Goal: Use online tool/utility: Utilize a website feature to perform a specific function

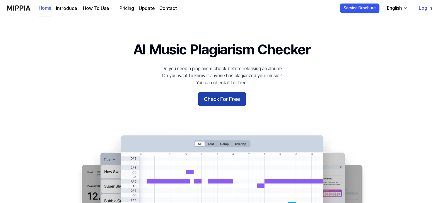
click at [229, 105] on button "Check For Free" at bounding box center [222, 99] width 48 height 14
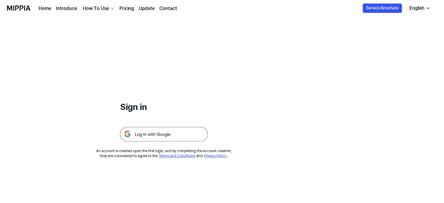
click at [163, 137] on img at bounding box center [164, 134] width 88 height 15
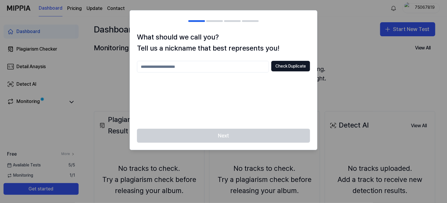
click at [212, 64] on input "text" at bounding box center [203, 67] width 132 height 12
type input "*******"
drag, startPoint x: 248, startPoint y: 135, endPoint x: 294, endPoint y: 67, distance: 81.8
click at [294, 67] on div "What should we call you? Tell us a nickname that best represents you! ******* C…" at bounding box center [224, 80] width 188 height 140
click at [294, 67] on button "Check Duplicate" at bounding box center [290, 66] width 39 height 11
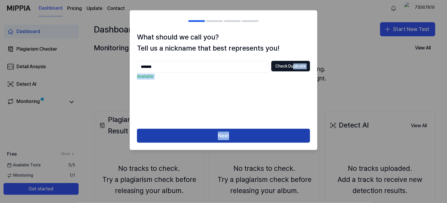
click at [240, 139] on button "Next" at bounding box center [223, 136] width 173 height 14
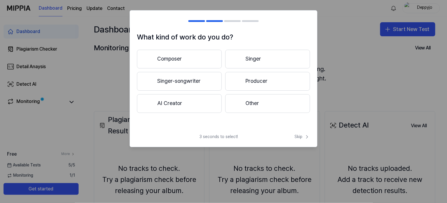
click at [214, 105] on button "AI Creator" at bounding box center [179, 103] width 85 height 19
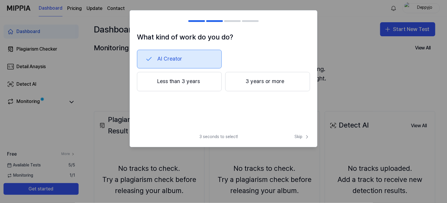
click at [199, 85] on button "Less than 3 years" at bounding box center [179, 81] width 85 height 19
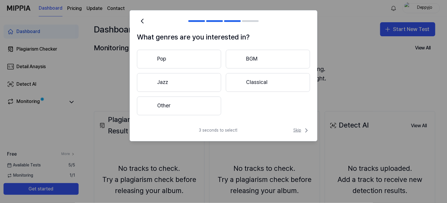
click at [303, 132] on icon at bounding box center [306, 130] width 7 height 7
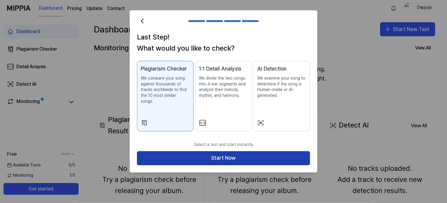
click at [232, 152] on button "Start Now" at bounding box center [223, 159] width 173 height 14
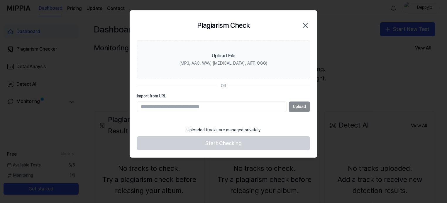
click at [167, 108] on input "Import from URL" at bounding box center [211, 107] width 149 height 11
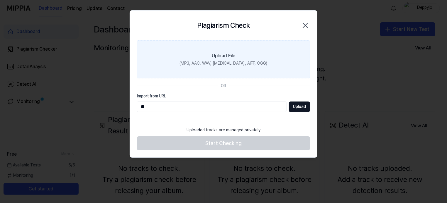
type input "*"
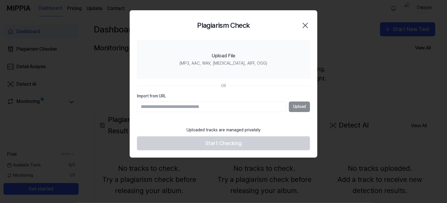
click at [165, 106] on input "Import from URL" at bounding box center [211, 107] width 149 height 11
paste input "**********"
type input "**********"
click at [306, 107] on button "Upload" at bounding box center [299, 107] width 21 height 11
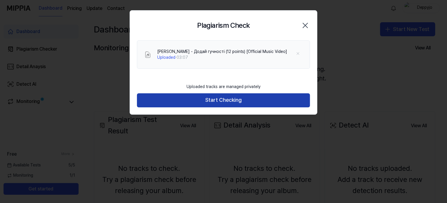
click at [265, 97] on button "Start Checking" at bounding box center [223, 100] width 173 height 14
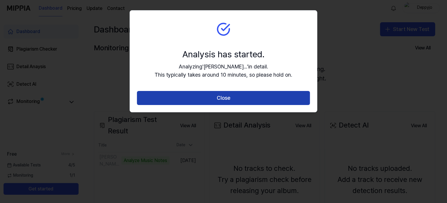
click at [242, 96] on button "Close" at bounding box center [223, 98] width 173 height 14
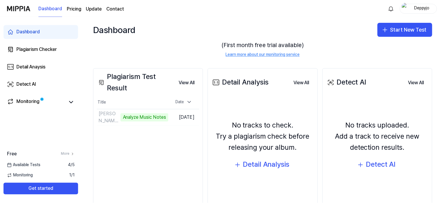
scroll to position [44, 0]
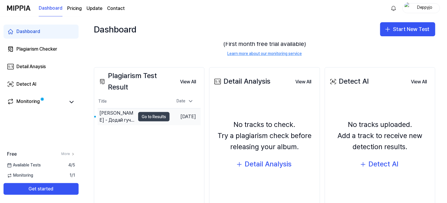
click at [159, 119] on button "Go to Results" at bounding box center [153, 116] width 31 height 9
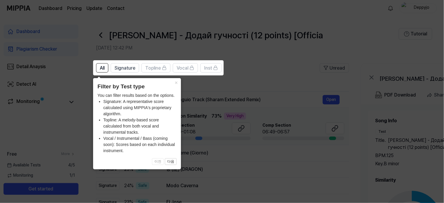
click at [260, 79] on icon at bounding box center [223, 101] width 447 height 203
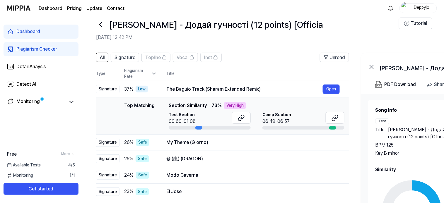
scroll to position [11, 0]
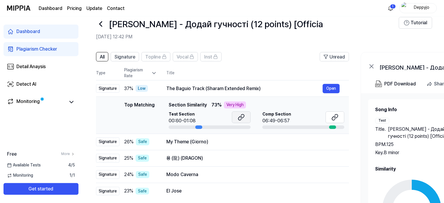
click at [242, 115] on icon at bounding box center [243, 117] width 4 height 4
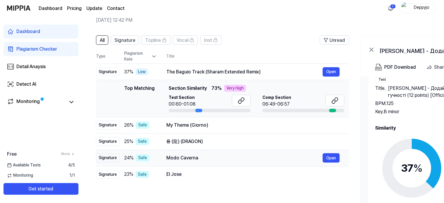
scroll to position [92, 0]
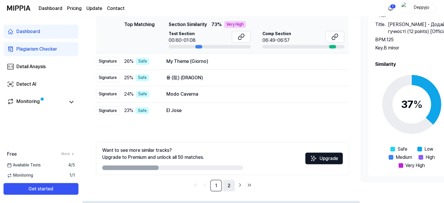
click at [229, 185] on link "2" at bounding box center [229, 186] width 12 height 12
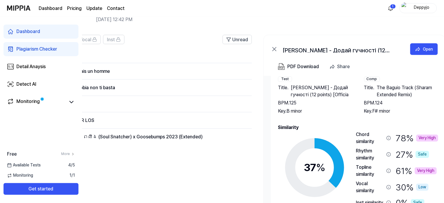
scroll to position [0, 110]
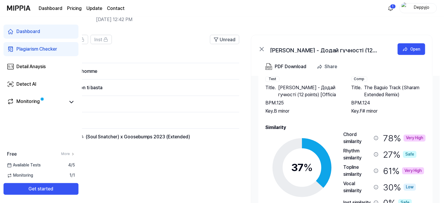
click at [387, 90] on span "The Baguio Track (Sharam Extended Remix)" at bounding box center [396, 91] width 62 height 14
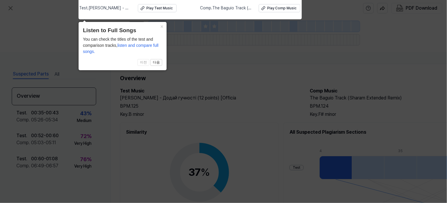
click at [275, 52] on icon at bounding box center [223, 100] width 447 height 206
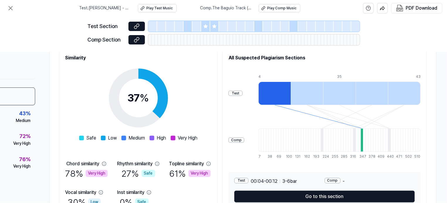
scroll to position [79, 61]
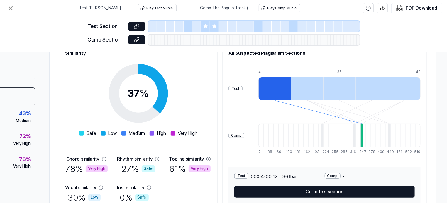
click at [313, 87] on div at bounding box center [307, 88] width 33 height 23
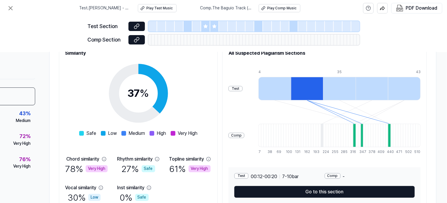
click at [347, 87] on div at bounding box center [339, 88] width 33 height 23
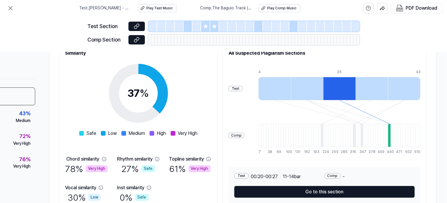
click at [380, 90] on div at bounding box center [372, 88] width 33 height 23
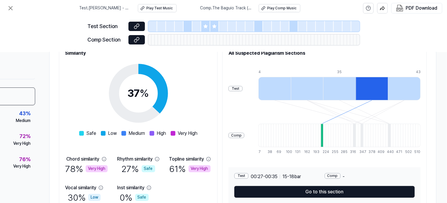
click at [403, 91] on div at bounding box center [404, 88] width 33 height 23
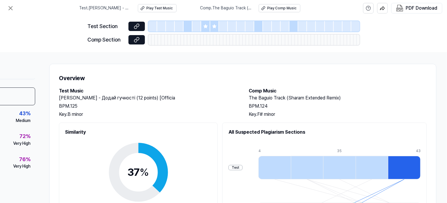
scroll to position [0, 0]
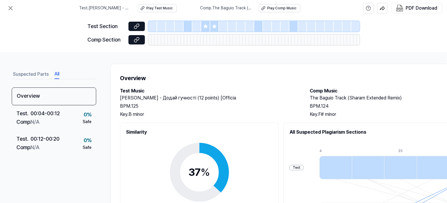
click at [59, 76] on button "All" at bounding box center [57, 74] width 5 height 9
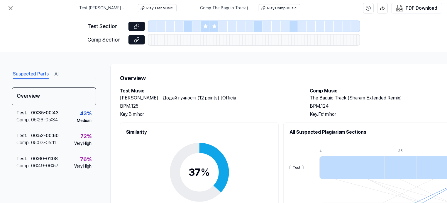
click at [37, 76] on button "Suspected Parts" at bounding box center [31, 74] width 36 height 9
click at [12, 7] on icon at bounding box center [10, 8] width 7 height 7
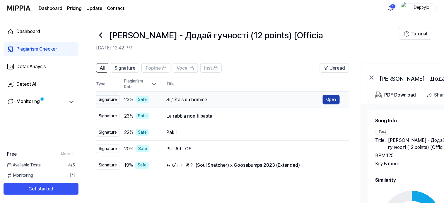
click at [333, 101] on button "Open" at bounding box center [331, 99] width 17 height 9
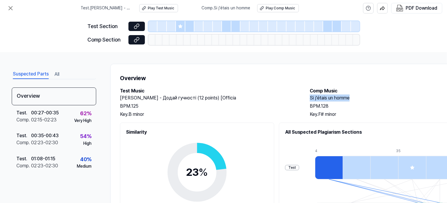
drag, startPoint x: 351, startPoint y: 99, endPoint x: 310, endPoint y: 98, distance: 40.8
click at [310, 98] on h2 "Si j'étais un homme" at bounding box center [398, 98] width 178 height 7
copy h2 "Si j'étais un homme"
click at [227, 97] on h2 "[PERSON_NAME] - Додай гучності (12 points) [Officia" at bounding box center [209, 98] width 178 height 7
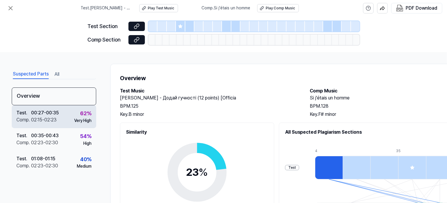
click at [59, 120] on div "Test . 00:27 - 00:35 Comp . 02:15 - 02:23 62 % Very High" at bounding box center [54, 117] width 84 height 23
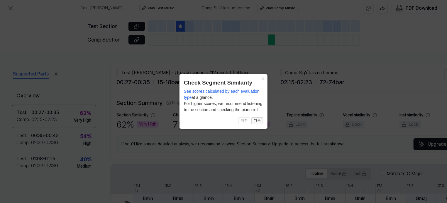
click at [261, 123] on button "다음" at bounding box center [257, 121] width 12 height 7
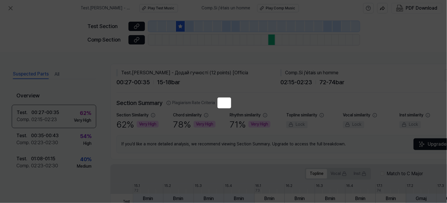
scroll to position [111, 29]
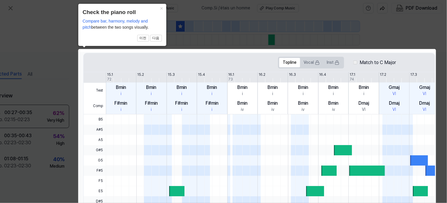
click at [264, 138] on div at bounding box center [348, 140] width 484 height 10
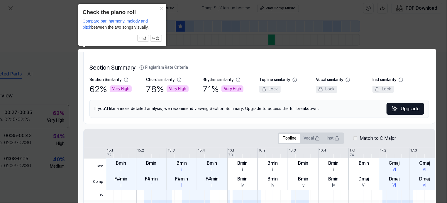
scroll to position [21, 29]
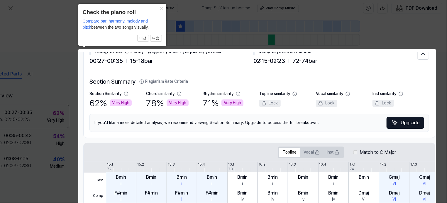
click at [401, 35] on icon at bounding box center [223, 140] width 447 height 280
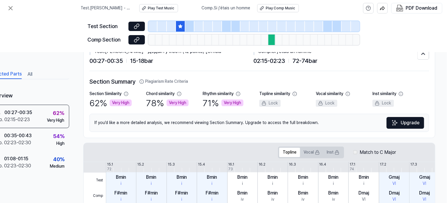
scroll to position [0, 29]
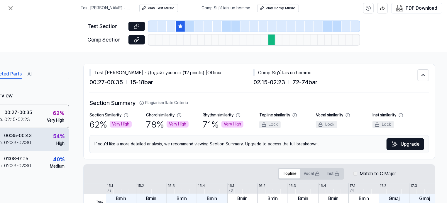
click at [35, 135] on div "Test . 00:35 - 00:43 Comp . 02:23 - 02:30 54 % High" at bounding box center [27, 139] width 84 height 23
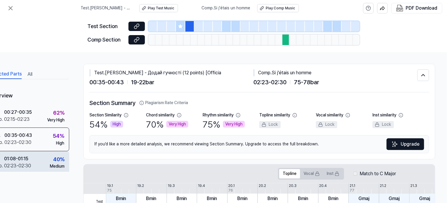
click at [30, 160] on div "Test . 01:08 - 01:15 Comp . 02:23 - 02:30 40 % Medium" at bounding box center [27, 163] width 84 height 23
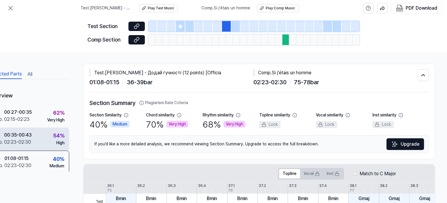
click at [33, 140] on div "Test . 00:35 - 00:43 Comp . 02:23 - 02:30 54 % High" at bounding box center [27, 139] width 84 height 23
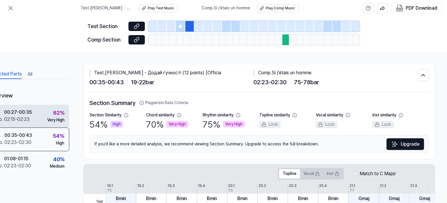
click at [31, 114] on div "Test . 00:27 - 00:35 Comp . 02:15 - 02:23 62 % Very High" at bounding box center [27, 116] width 84 height 23
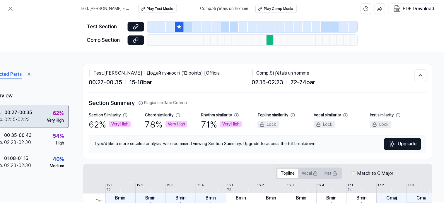
scroll to position [0, 0]
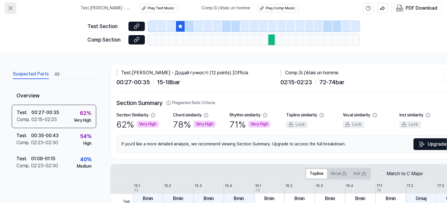
click at [11, 8] on icon at bounding box center [11, 8] width 4 height 4
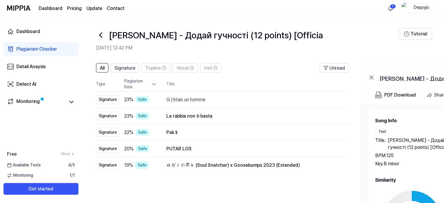
click at [98, 37] on icon at bounding box center [100, 34] width 9 height 9
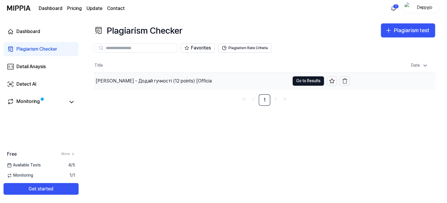
click at [199, 80] on div "[PERSON_NAME] - Додай гучності (12 points) [Officia" at bounding box center [192, 81] width 196 height 16
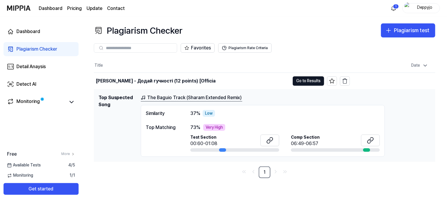
click at [227, 97] on link "The Baguio Track (Sharam Extended Remix)" at bounding box center [191, 97] width 101 height 7
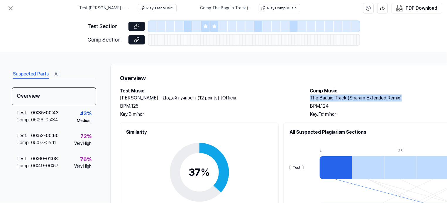
drag, startPoint x: 310, startPoint y: 98, endPoint x: 402, endPoint y: 96, distance: 92.6
click at [402, 96] on h2 "The Baguio Track (Sharam Extended Remix)" at bounding box center [398, 98] width 178 height 7
copy h2 "The Baguio Track (Sharam Extended Remix)"
